Goal: Task Accomplishment & Management: Manage account settings

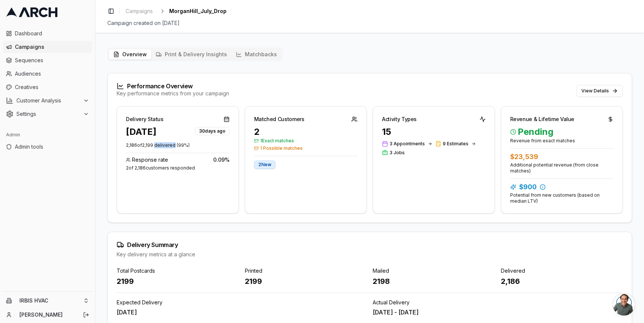
scroll to position [37, 0]
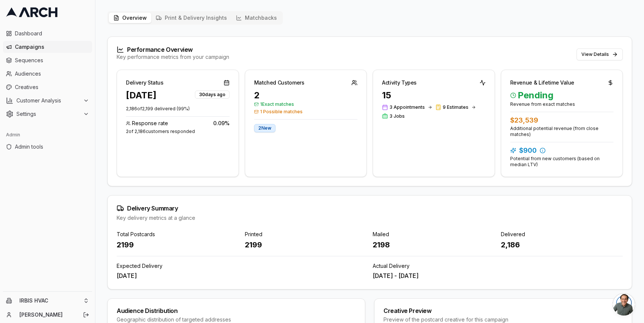
click at [243, 54] on div "Performance Overview Key performance metrics from your campaign View Details" at bounding box center [370, 53] width 524 height 33
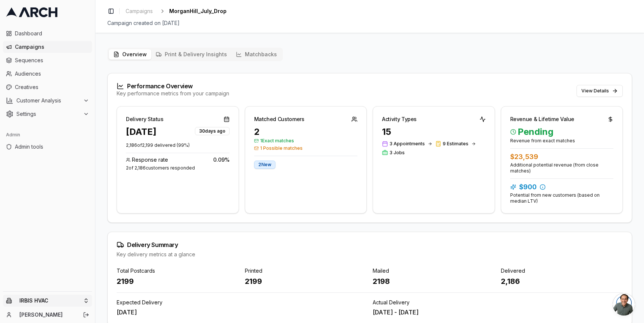
click at [86, 298] on html "Dashboard Campaigns Sequences Audiences Creatives Customer Analysis Settings Ad…" at bounding box center [322, 161] width 644 height 323
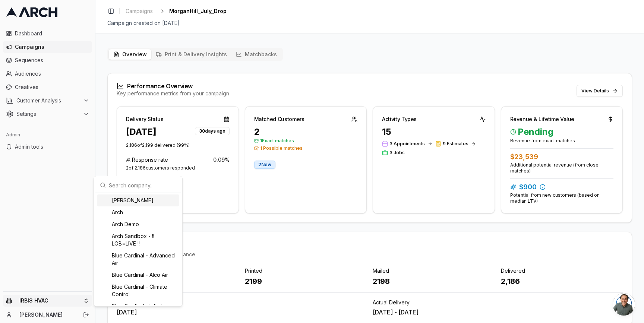
click at [119, 183] on input "text" at bounding box center [142, 185] width 67 height 15
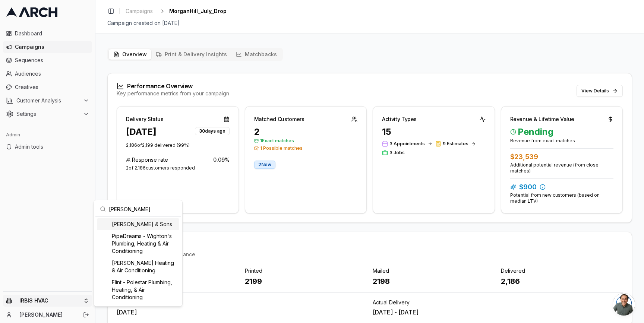
type input "ongaro"
click at [134, 224] on div "[PERSON_NAME] & Sons" at bounding box center [138, 224] width 82 height 12
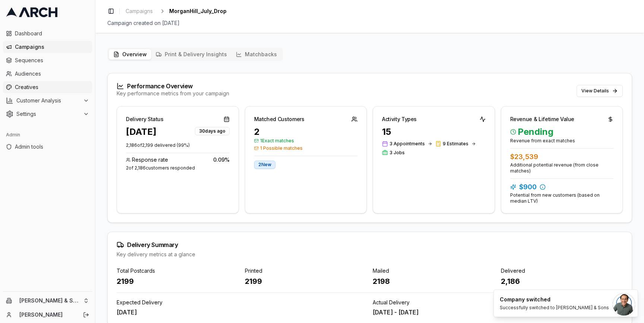
click at [38, 92] on link "Creatives" at bounding box center [47, 87] width 89 height 12
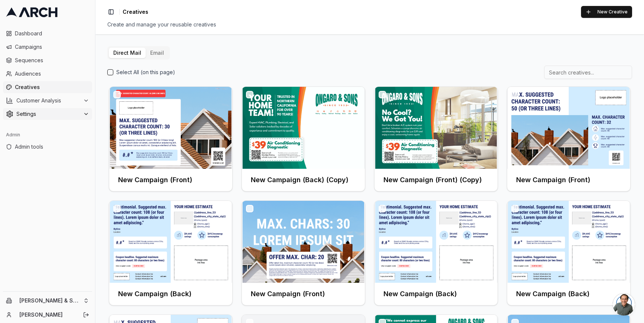
click at [83, 111] on div "Settings" at bounding box center [47, 113] width 83 height 7
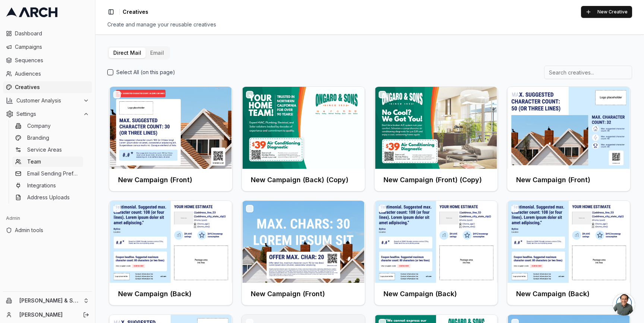
click at [57, 162] on link "Team" at bounding box center [47, 162] width 71 height 10
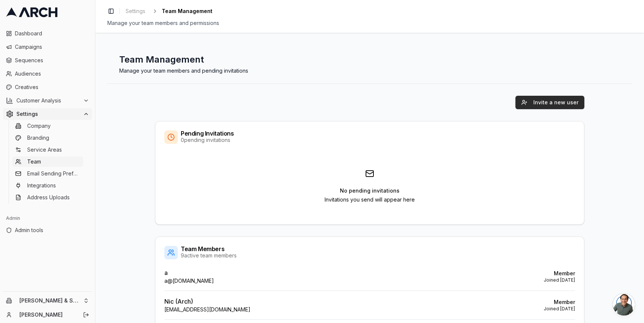
click at [537, 100] on button "Invite a new user" at bounding box center [550, 102] width 69 height 13
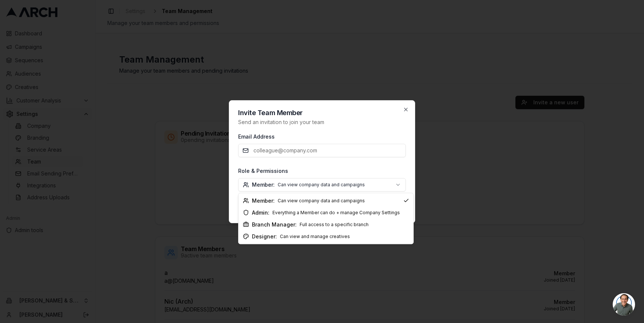
click at [315, 183] on body "Dashboard Campaigns Sequences Audiences Creatives Customer Analysis Settings Co…" at bounding box center [322, 161] width 644 height 323
select select "designer"
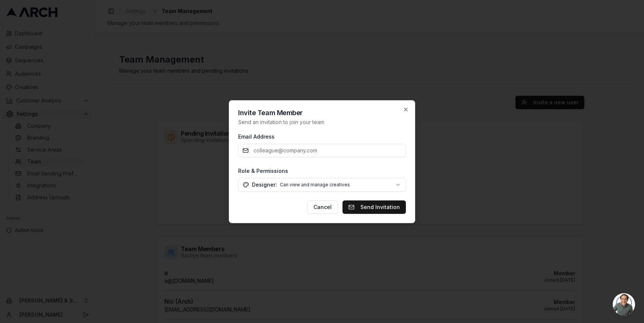
click at [293, 147] on input "Email Address" at bounding box center [322, 150] width 168 height 13
paste input "[PERSON_NAME][EMAIL_ADDRESS][DOMAIN_NAME]"
type input "[PERSON_NAME][EMAIL_ADDRESS][DOMAIN_NAME]"
click at [382, 208] on button "Send Invitation" at bounding box center [374, 207] width 63 height 13
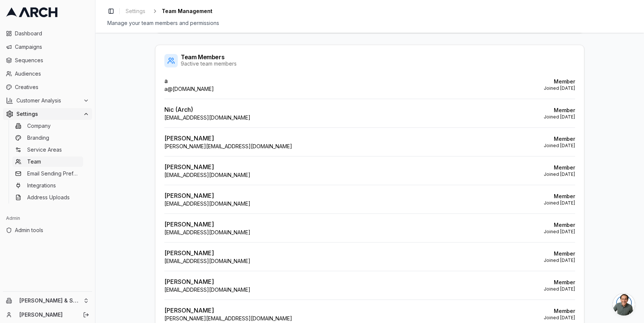
scroll to position [230, 0]
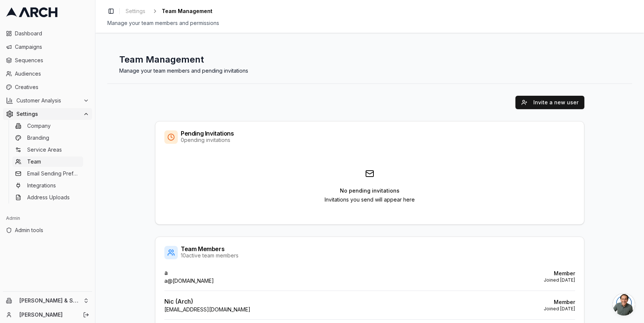
scroll to position [259, 0]
